Goal: Task Accomplishment & Management: Use online tool/utility

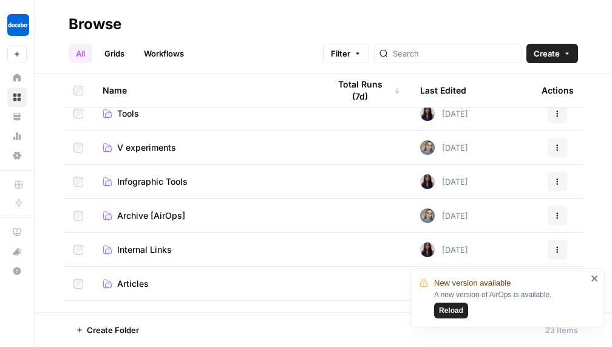
scroll to position [114, 0]
click at [122, 284] on span "Articles" at bounding box center [133, 283] width 32 height 12
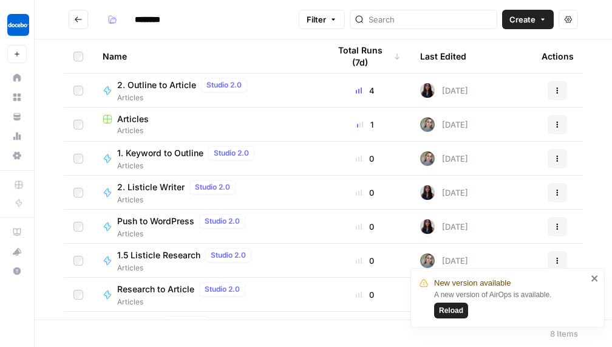
click at [140, 117] on span "Articles" at bounding box center [133, 119] width 32 height 12
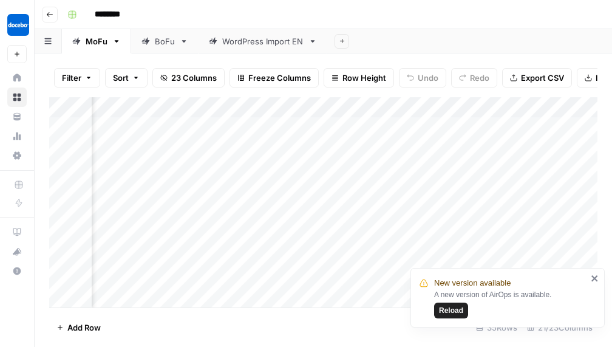
scroll to position [0, 442]
click at [287, 111] on div "Add Column" at bounding box center [323, 202] width 549 height 210
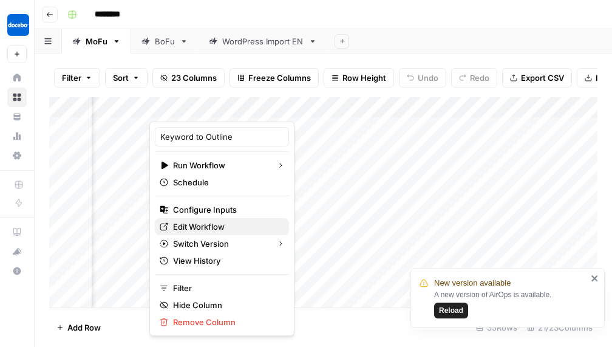
click at [221, 222] on span "Edit Workflow" at bounding box center [226, 227] width 106 height 12
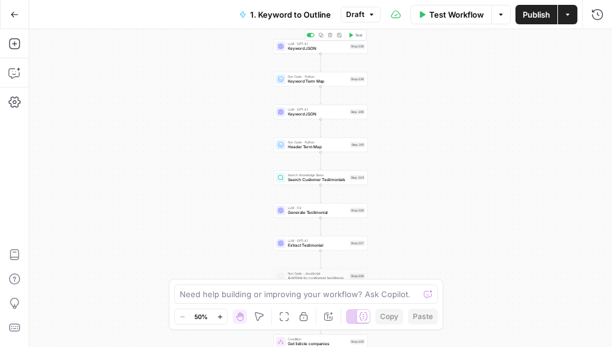
click at [315, 49] on span "Keyword JSON" at bounding box center [318, 49] width 60 height 6
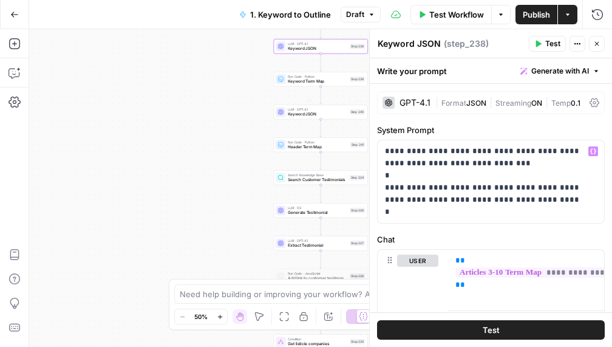
click at [250, 114] on div "true false Workflow Set Inputs Inputs Run Code · Python Get SERP Parameters Ste…" at bounding box center [320, 188] width 583 height 318
click at [598, 44] on icon "button" at bounding box center [597, 43] width 7 height 7
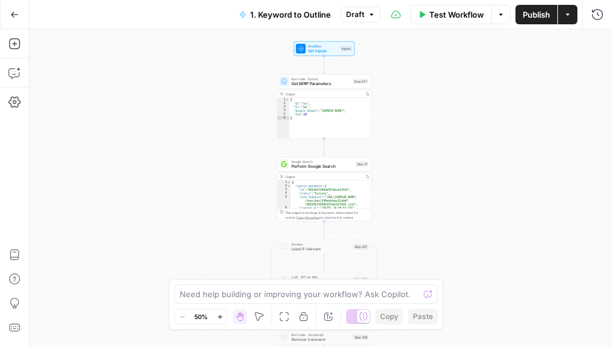
click at [361, 41] on div "Workflow Set Inputs Inputs" at bounding box center [324, 48] width 94 height 15
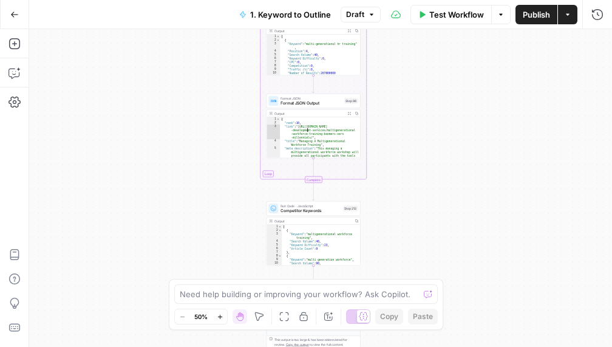
click at [336, 140] on div "{ "rank" : 10 , "link" : "https://operationsinc.com/training -development-servi…" at bounding box center [320, 148] width 81 height 63
click at [332, 131] on div "{ "rank" : 10 , "link" : "https://operationsinc.com/training -development-servi…" at bounding box center [320, 148] width 81 height 63
type textarea "**********"
click at [327, 101] on span "Format JSON Output" at bounding box center [311, 103] width 61 height 6
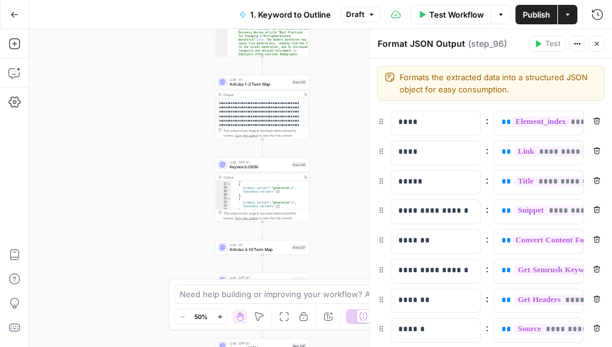
scroll to position [130, 0]
type textarea "*"
click at [248, 207] on div "{ "primary_variant" : "generation x" , "secondary_variants" : [ ] } , { "primar…" at bounding box center [270, 196] width 79 height 36
click at [272, 164] on span "Keyword JSON" at bounding box center [260, 167] width 60 height 6
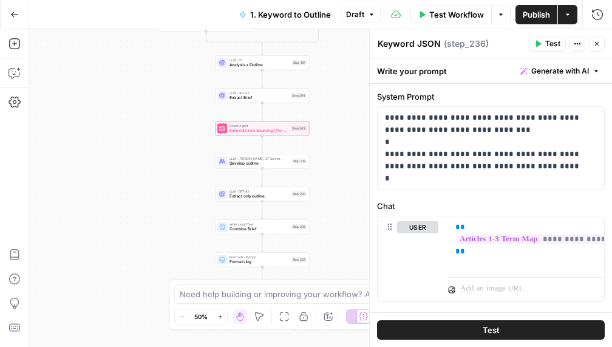
scroll to position [58, 0]
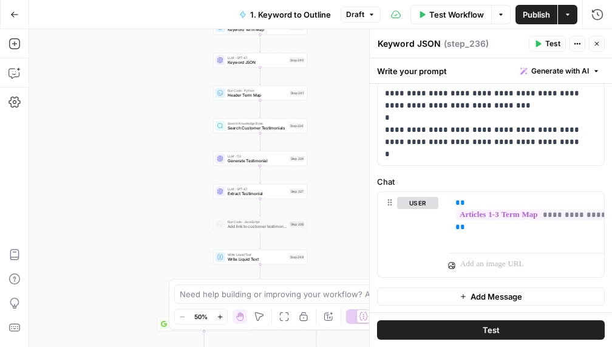
click at [272, 264] on div "true false Workflow Set Inputs Inputs Run Code · Python Get SERP Parameters Ste…" at bounding box center [320, 188] width 583 height 318
click at [272, 257] on span "Write Liquid Text" at bounding box center [258, 259] width 60 height 6
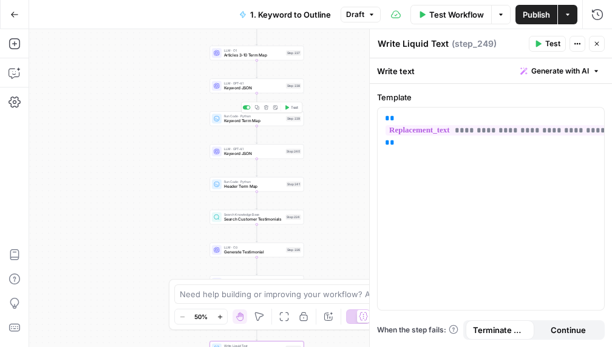
click at [267, 118] on span "Keyword Term Map" at bounding box center [254, 121] width 60 height 6
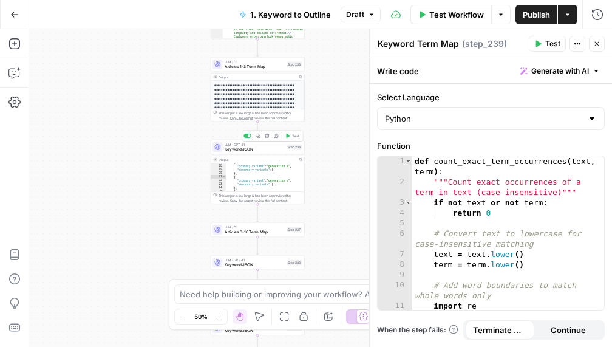
click at [263, 150] on span "Keyword JSON" at bounding box center [255, 149] width 60 height 6
